Goal: Navigation & Orientation: Understand site structure

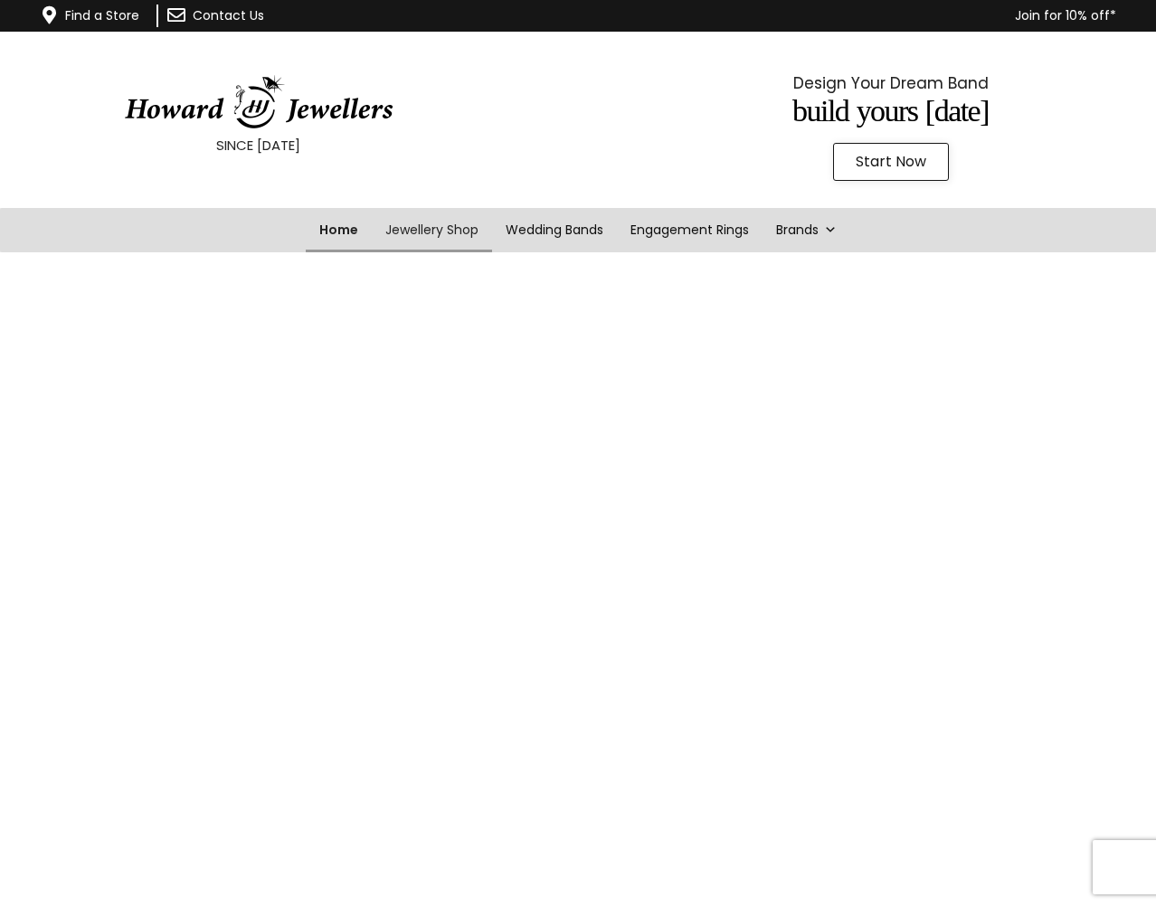
click at [336, 226] on link "Home" at bounding box center [339, 230] width 66 height 44
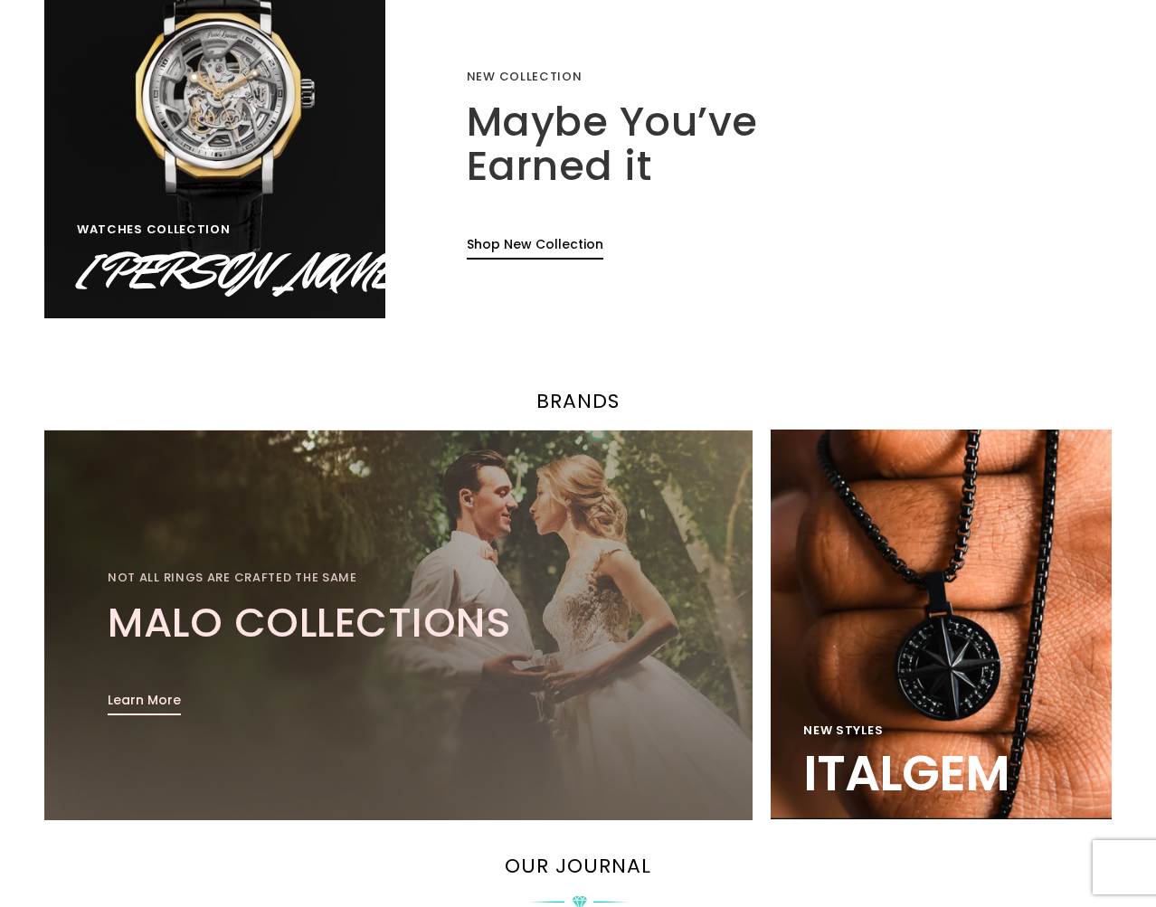
scroll to position [1364, 0]
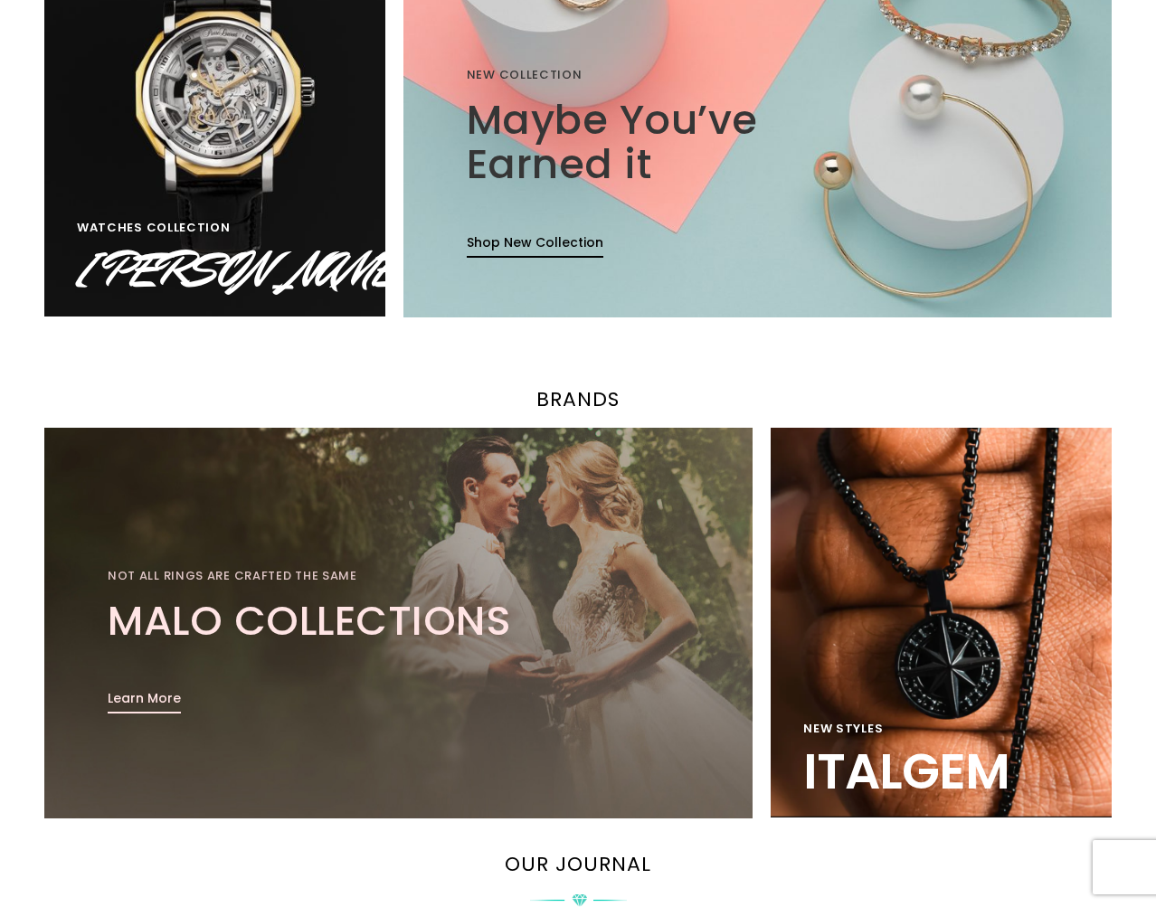
click at [152, 696] on link "Learn More" at bounding box center [144, 701] width 73 height 24
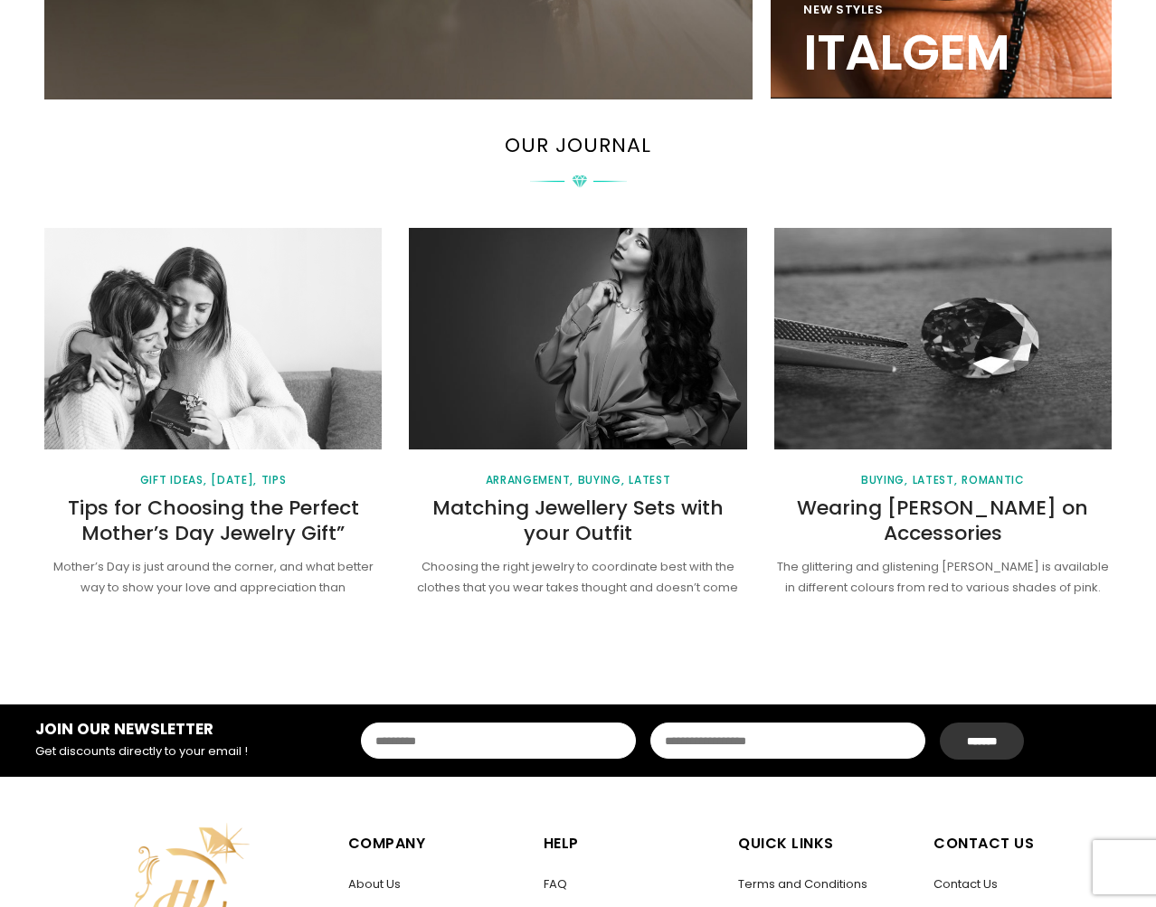
scroll to position [2091, 0]
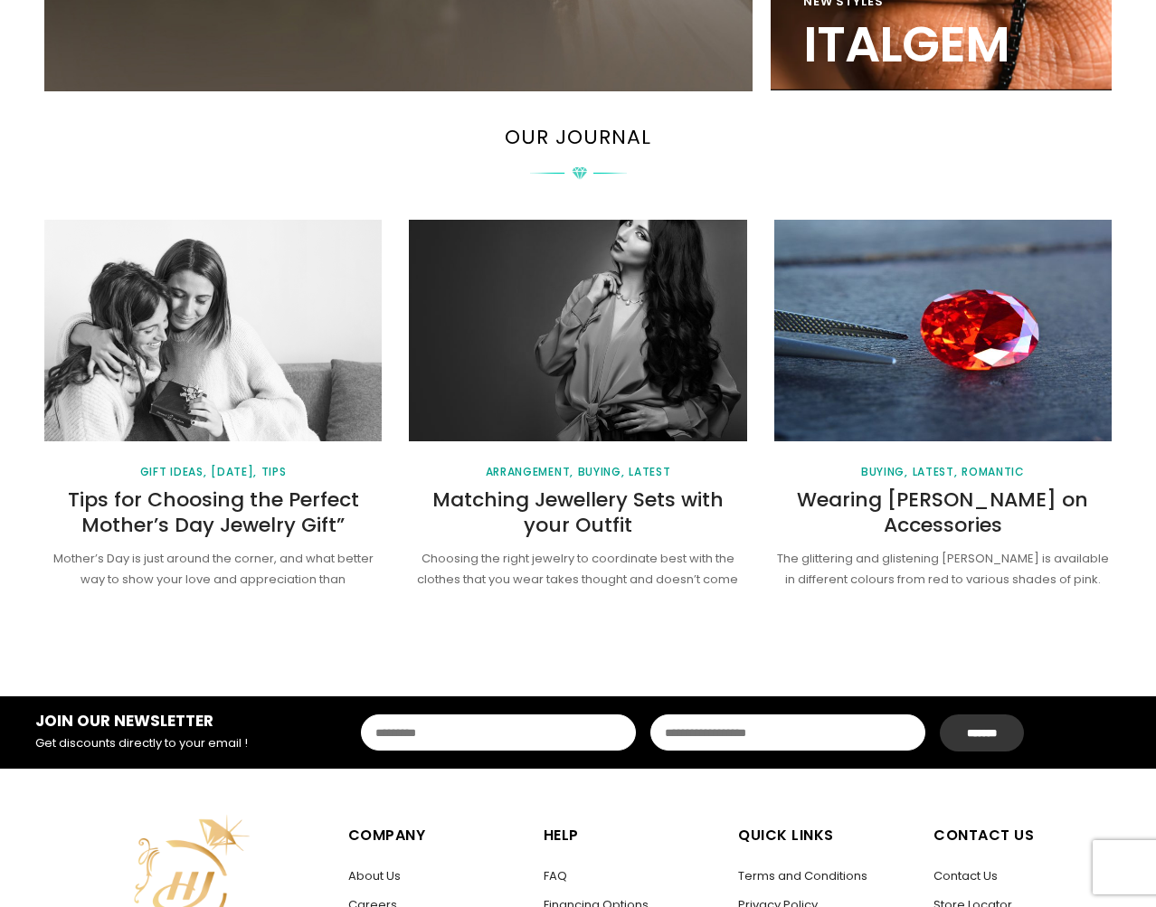
click at [932, 495] on link "Wearing [PERSON_NAME] on Accessories" at bounding box center [942, 513] width 291 height 54
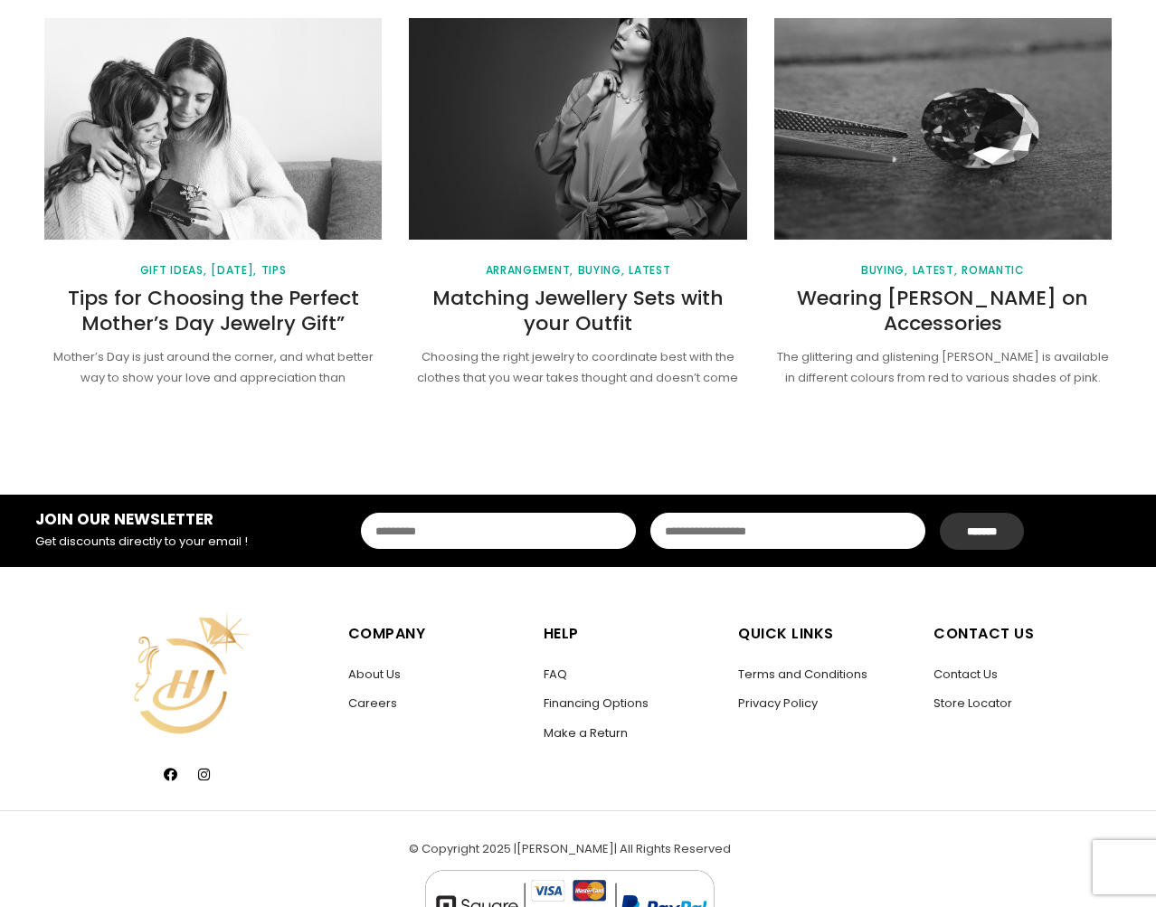
scroll to position [2347, 0]
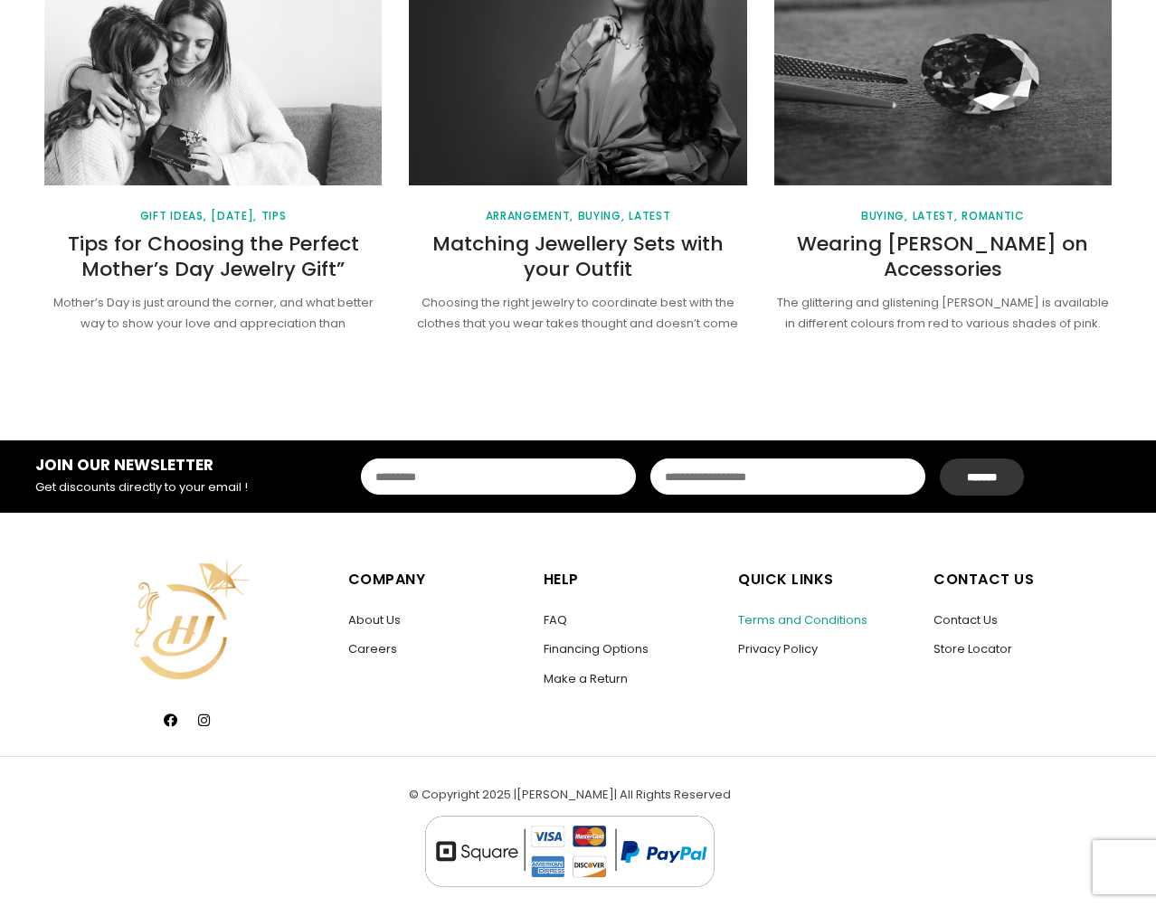
click at [807, 618] on link "Terms and Conditions" at bounding box center [802, 619] width 129 height 17
click at [390, 613] on link "About Us" at bounding box center [374, 619] width 52 height 17
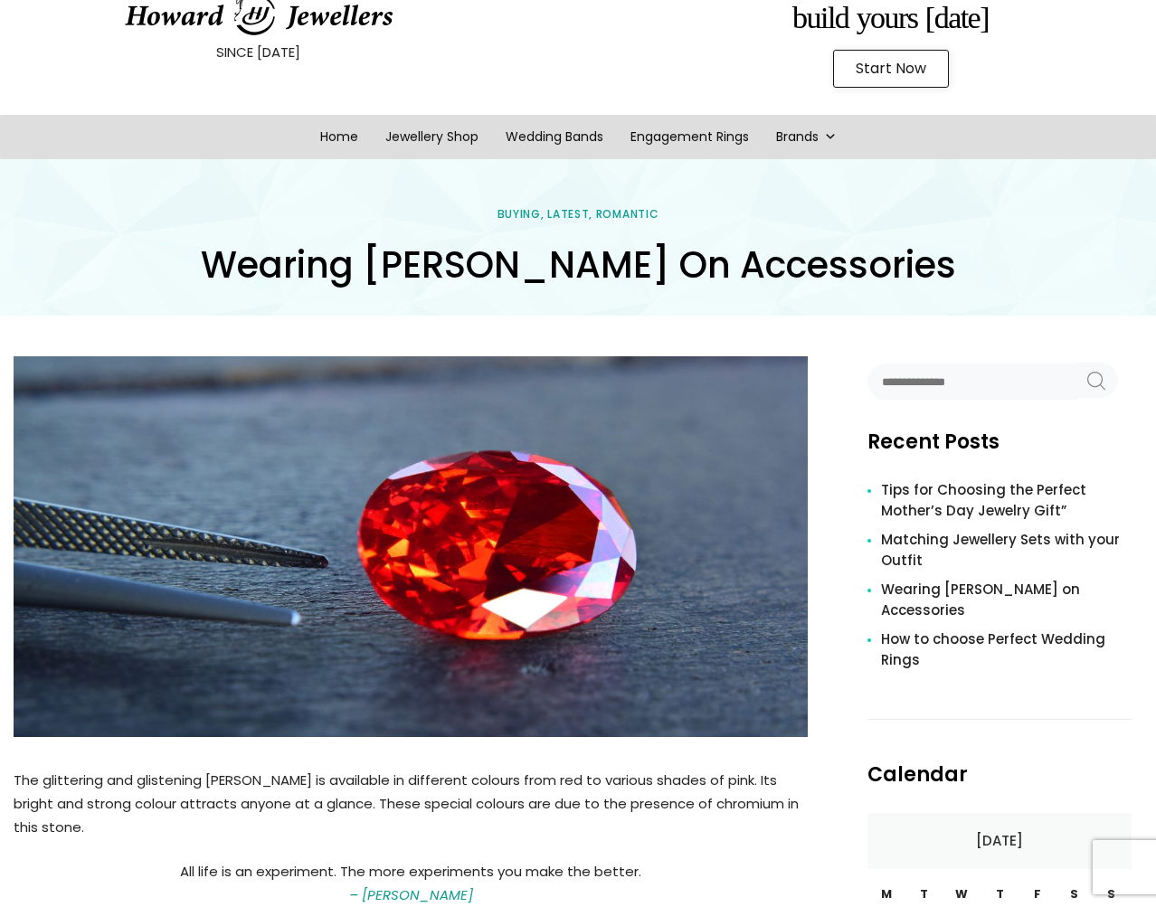
scroll to position [285, 0]
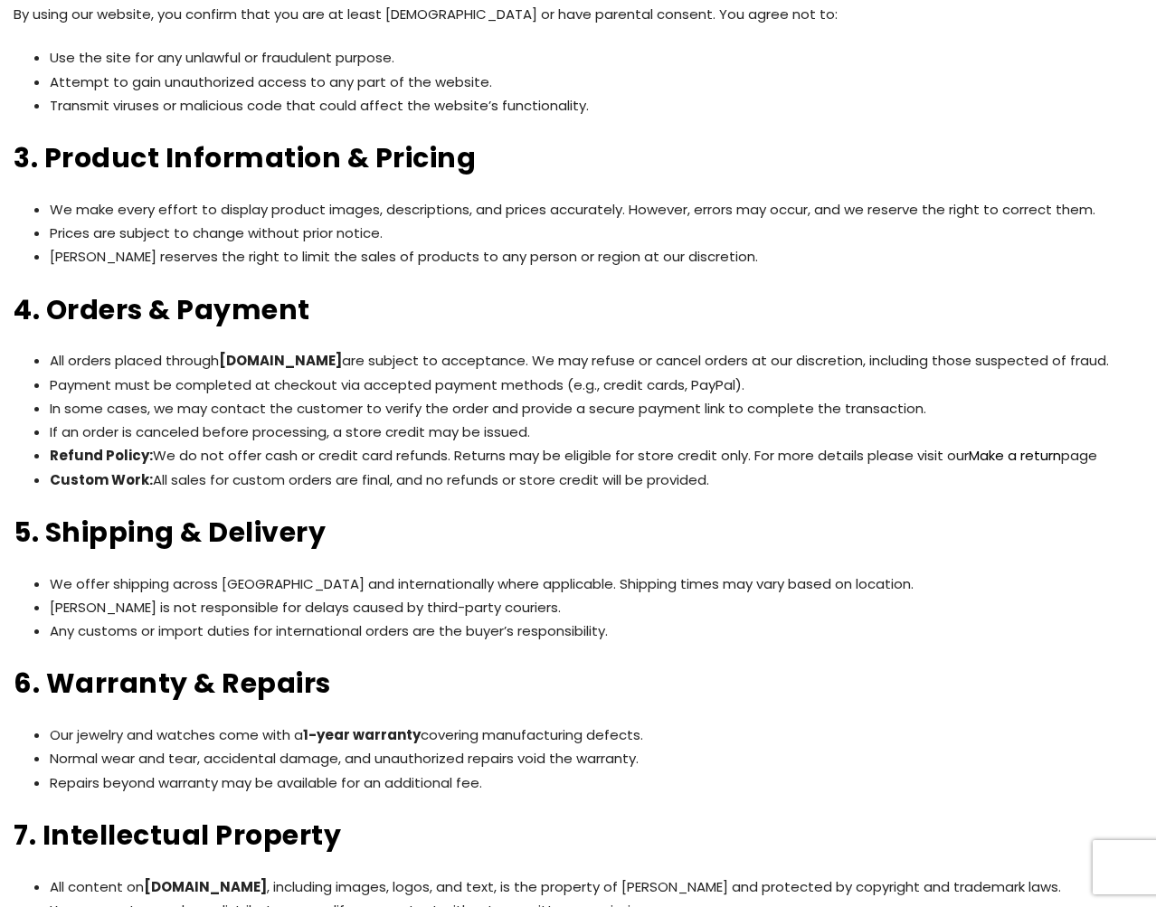
scroll to position [771, 0]
